Goal: Transaction & Acquisition: Purchase product/service

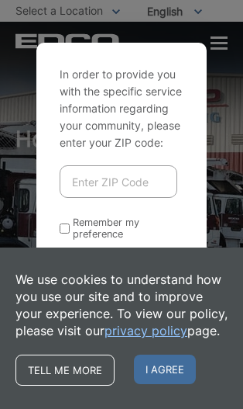
click at [163, 372] on span "I agree" at bounding box center [165, 368] width 62 height 29
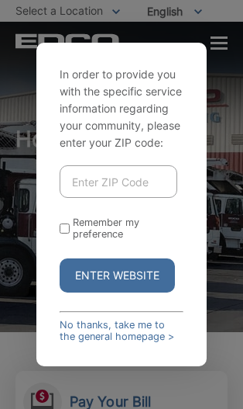
click at [140, 198] on input "Enter ZIP Code" at bounding box center [119, 181] width 118 height 33
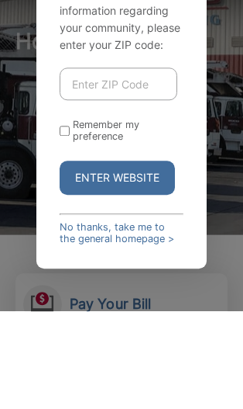
type input "91932"
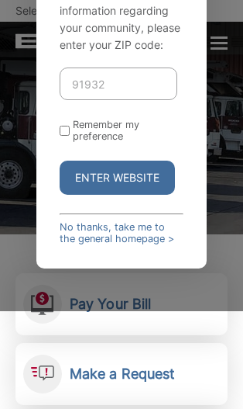
click at [69, 136] on input "Remember my preference" at bounding box center [65, 131] width 10 height 10
checkbox input "true"
click at [138, 195] on button "Enter Website" at bounding box center [118, 177] width 116 height 34
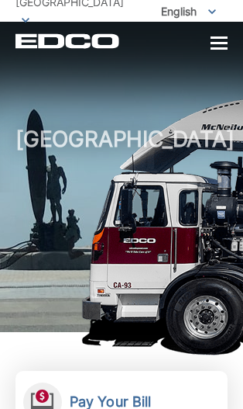
click at [212, 43] on div at bounding box center [219, 43] width 17 height 2
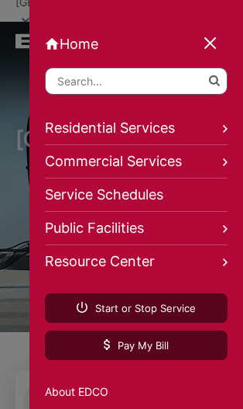
click at [213, 128] on link "Residential Services" at bounding box center [136, 128] width 183 height 33
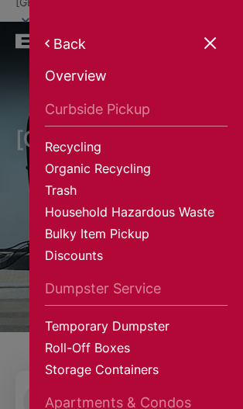
click at [207, 43] on div at bounding box center [212, 44] width 22 height 22
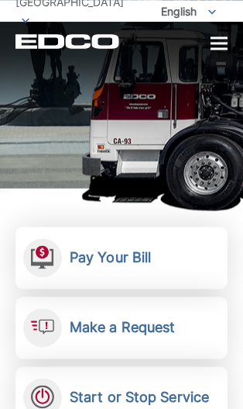
scroll to position [185, 0]
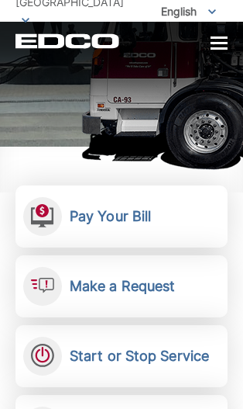
click at [164, 220] on link "Pay Your Bill View, pay, and manage your bill online." at bounding box center [122, 216] width 212 height 62
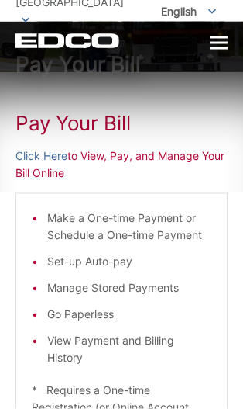
scroll to position [44, 0]
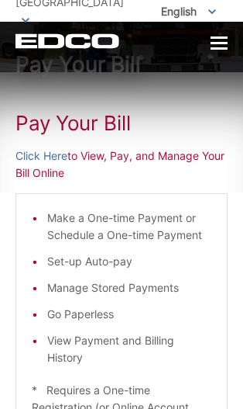
click at [49, 157] on link "Click Here" at bounding box center [42, 155] width 52 height 17
